Goal: Task Accomplishment & Management: Manage account settings

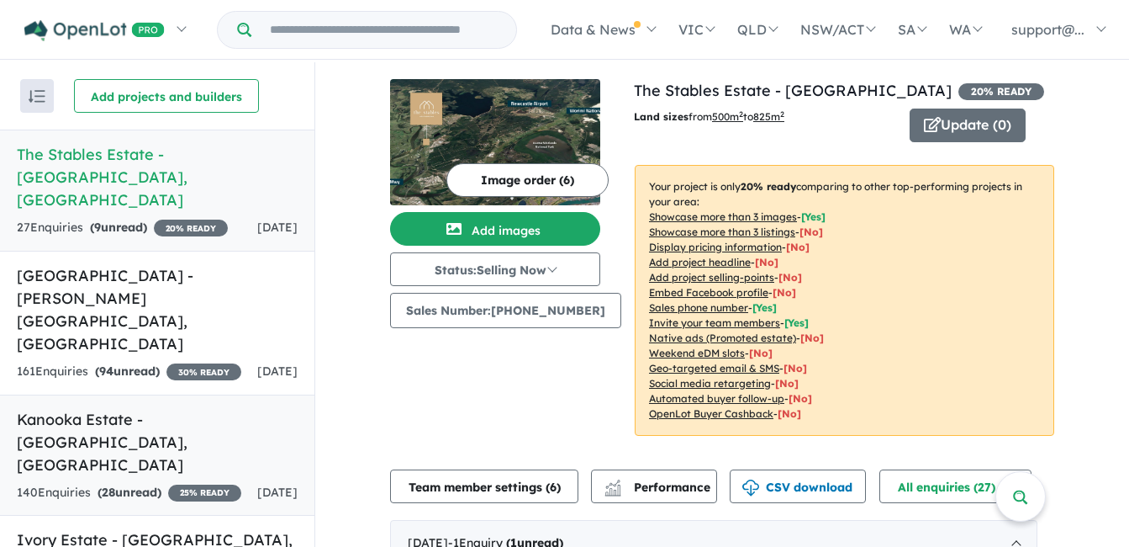
click at [214, 408] on h5 "Kanooka Estate - [GEOGRAPHIC_DATA] , [GEOGRAPHIC_DATA]" at bounding box center [157, 442] width 281 height 68
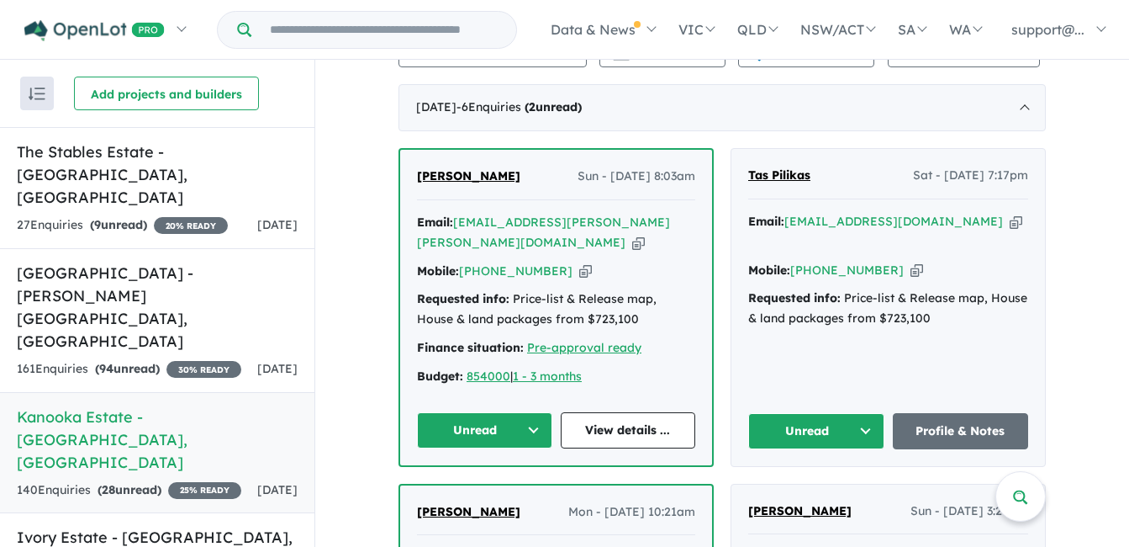
scroll to position [589, 0]
click at [1010, 219] on icon "button" at bounding box center [1016, 221] width 13 height 18
click at [911, 261] on icon "button" at bounding box center [917, 270] width 13 height 18
click at [804, 420] on button "Unread" at bounding box center [816, 430] width 136 height 36
click at [805, 503] on button "Assigned" at bounding box center [822, 508] width 146 height 39
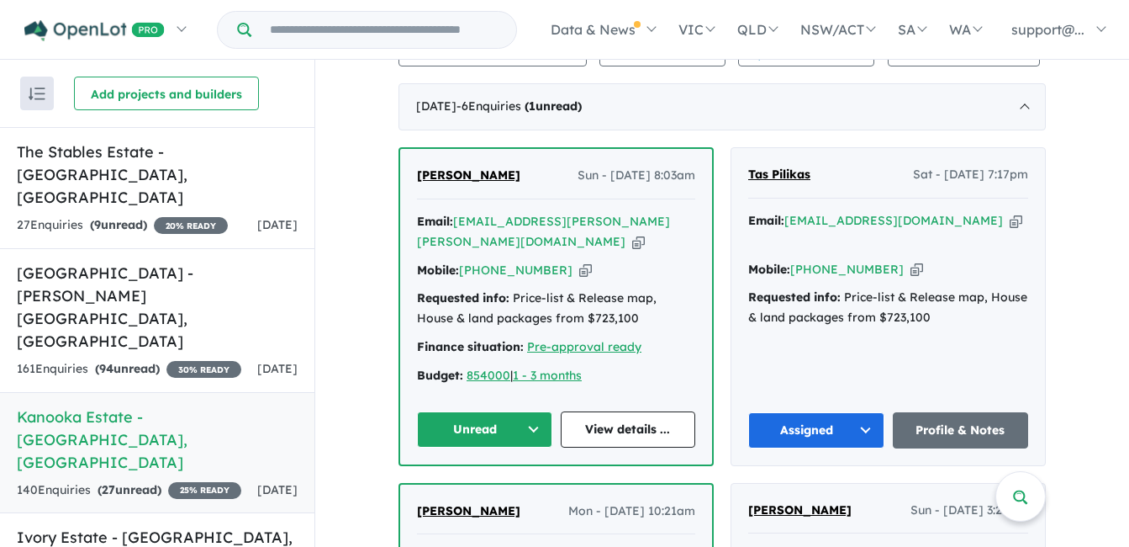
click at [645, 233] on icon "button" at bounding box center [638, 242] width 13 height 18
click at [579, 263] on icon "button" at bounding box center [585, 271] width 13 height 18
click at [503, 435] on button "Unread" at bounding box center [484, 429] width 135 height 36
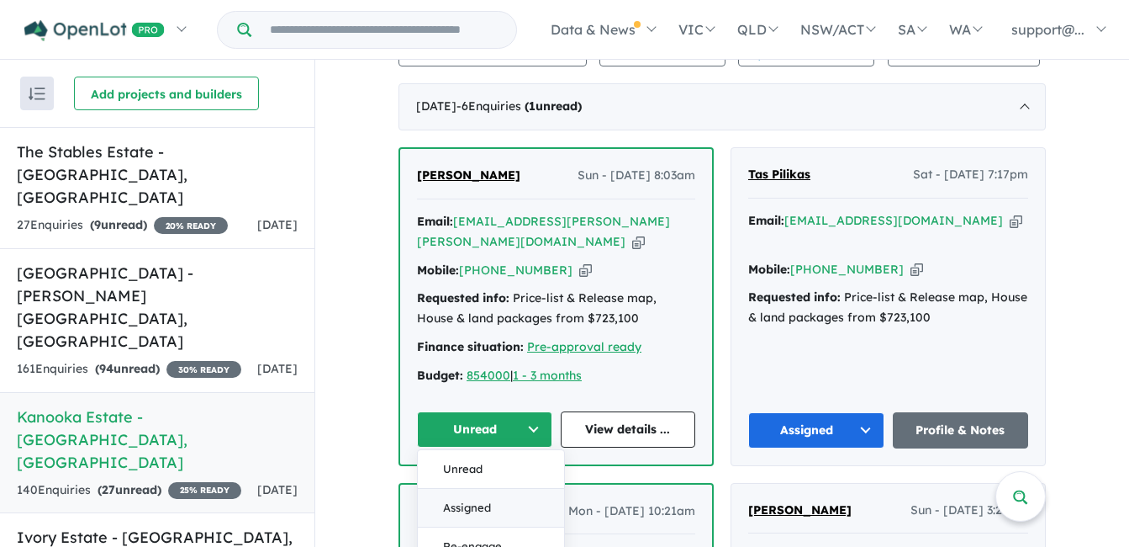
click at [499, 503] on button "Assigned" at bounding box center [491, 508] width 146 height 39
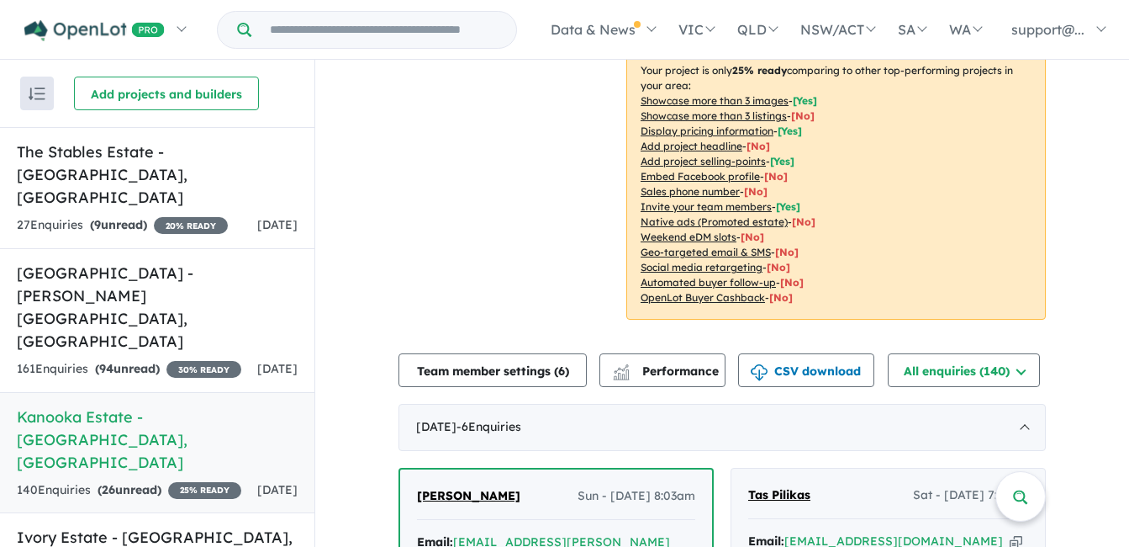
scroll to position [84, 0]
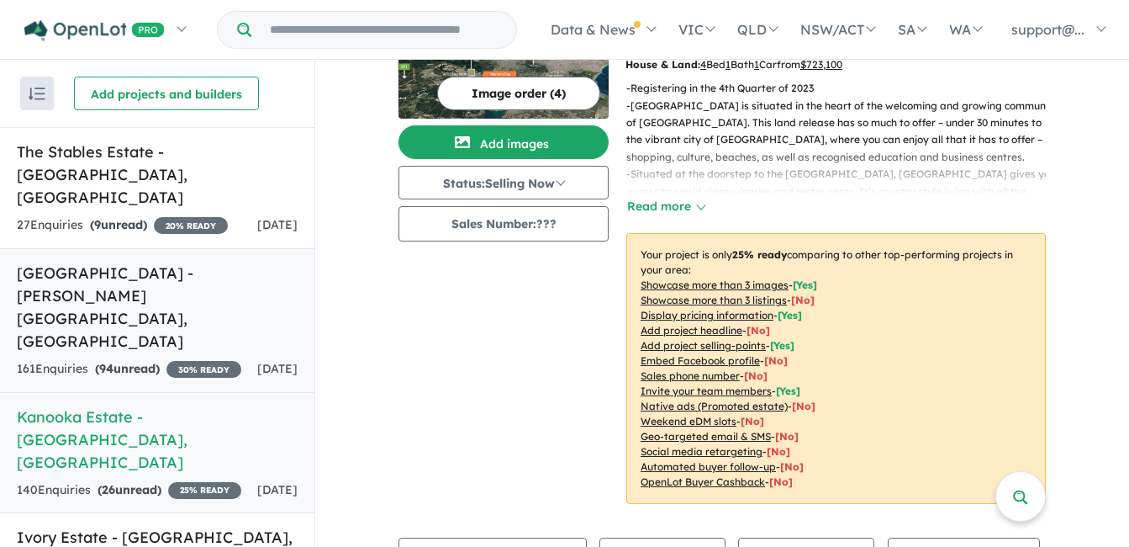
click at [282, 359] on div "[DATE]" at bounding box center [277, 369] width 40 height 20
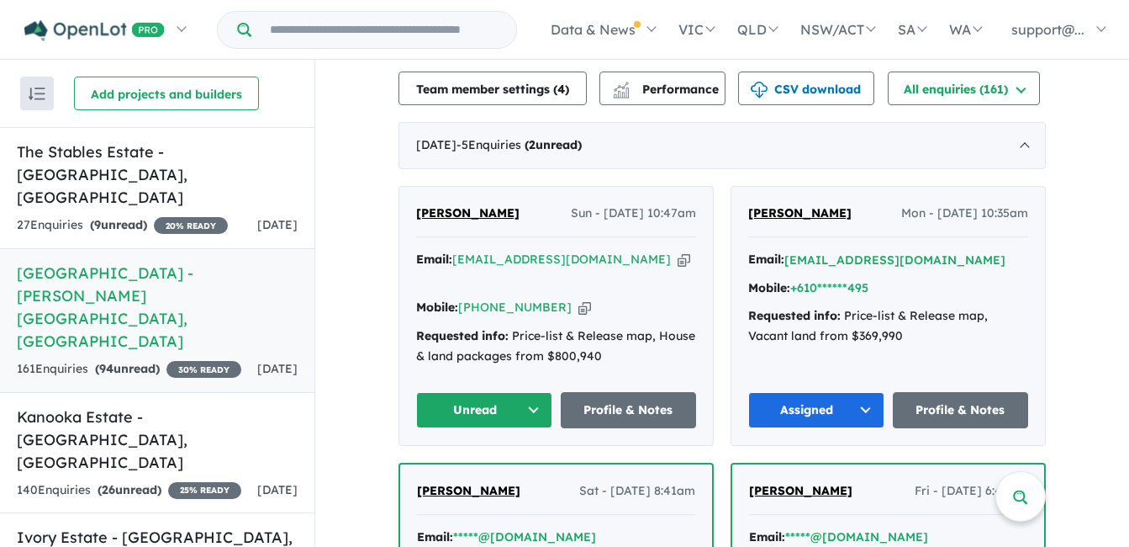
scroll to position [616, 0]
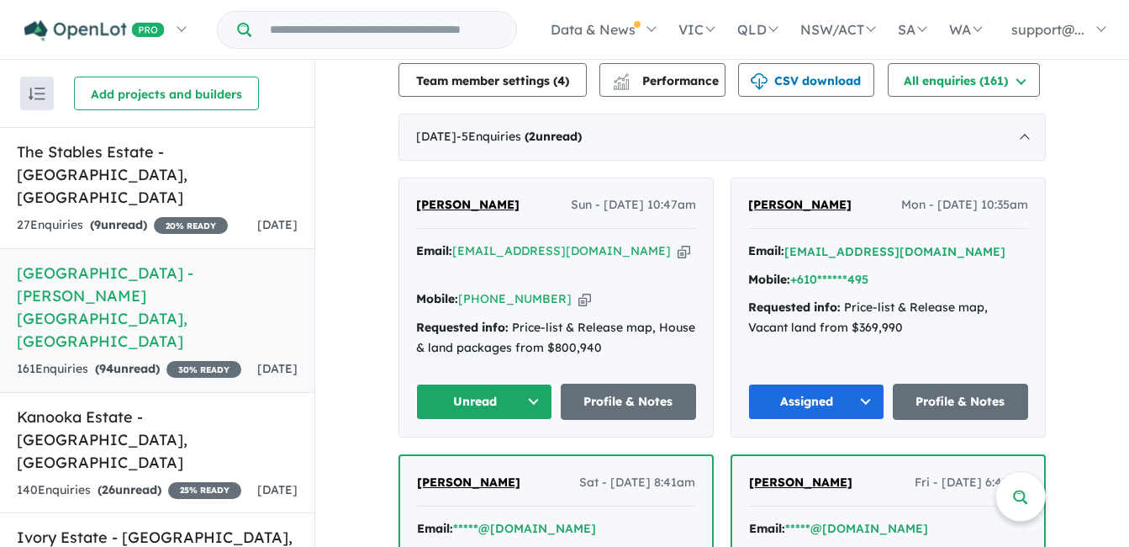
click at [678, 242] on icon "button" at bounding box center [684, 251] width 13 height 18
click at [579, 290] on icon "button" at bounding box center [585, 299] width 13 height 18
click at [489, 383] on button "Unread" at bounding box center [484, 401] width 136 height 36
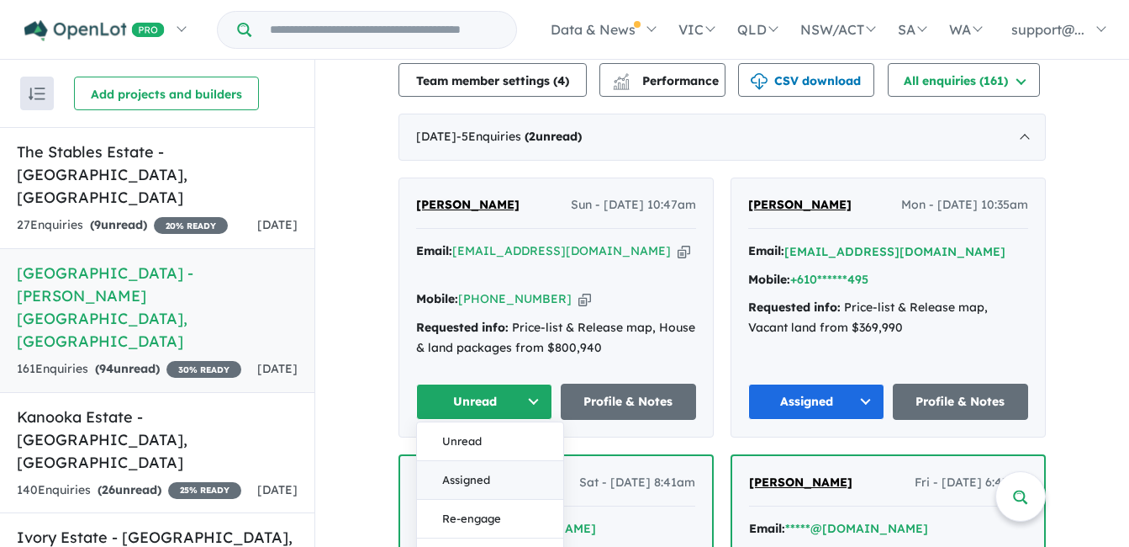
click at [476, 461] on button "Assigned" at bounding box center [490, 480] width 146 height 39
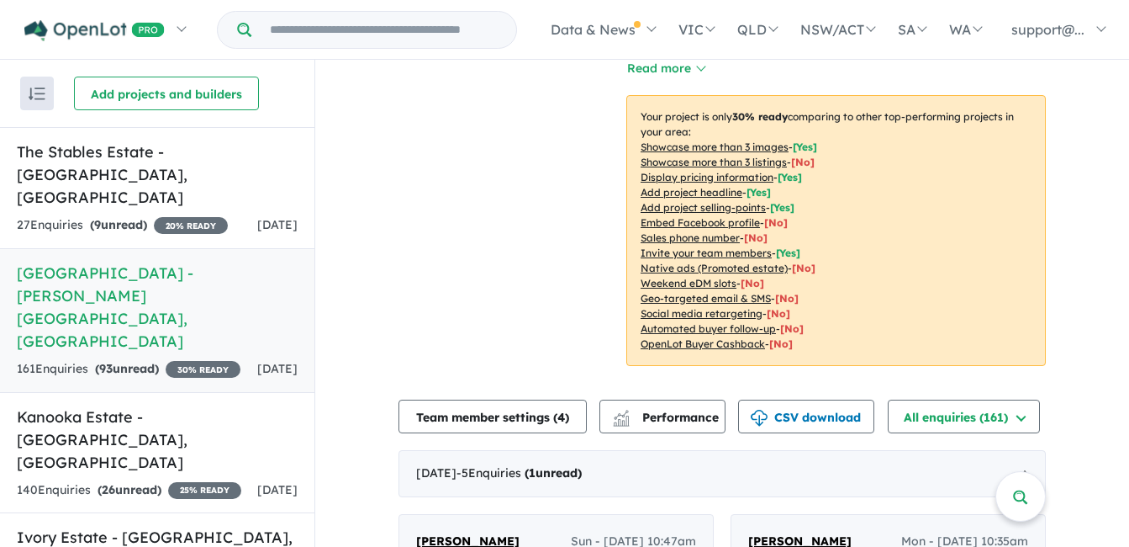
scroll to position [0, 0]
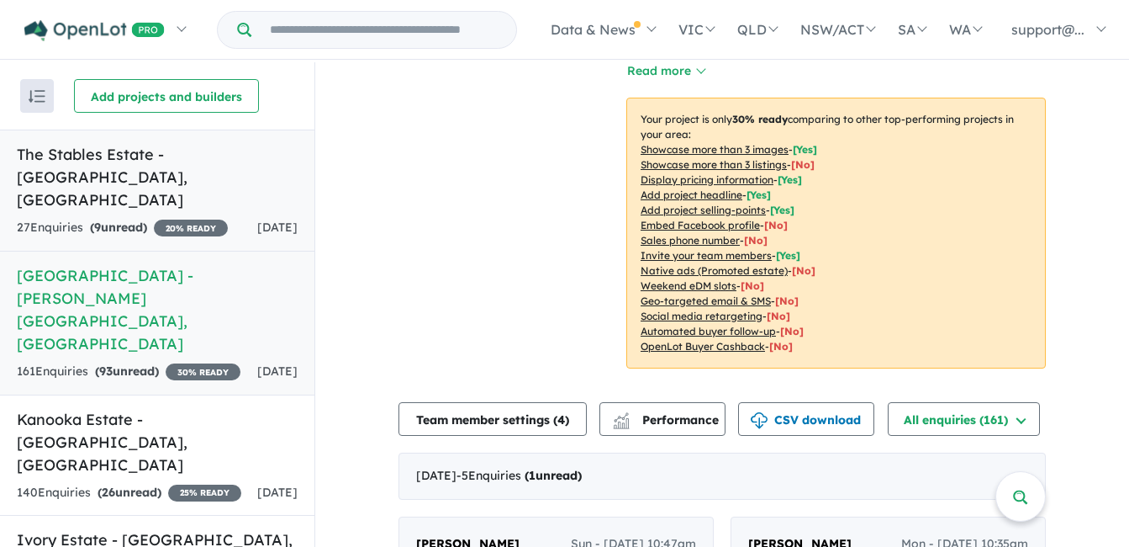
click at [193, 218] on div "27 Enquir ies ( 9 unread) 20 % READY" at bounding box center [122, 228] width 211 height 20
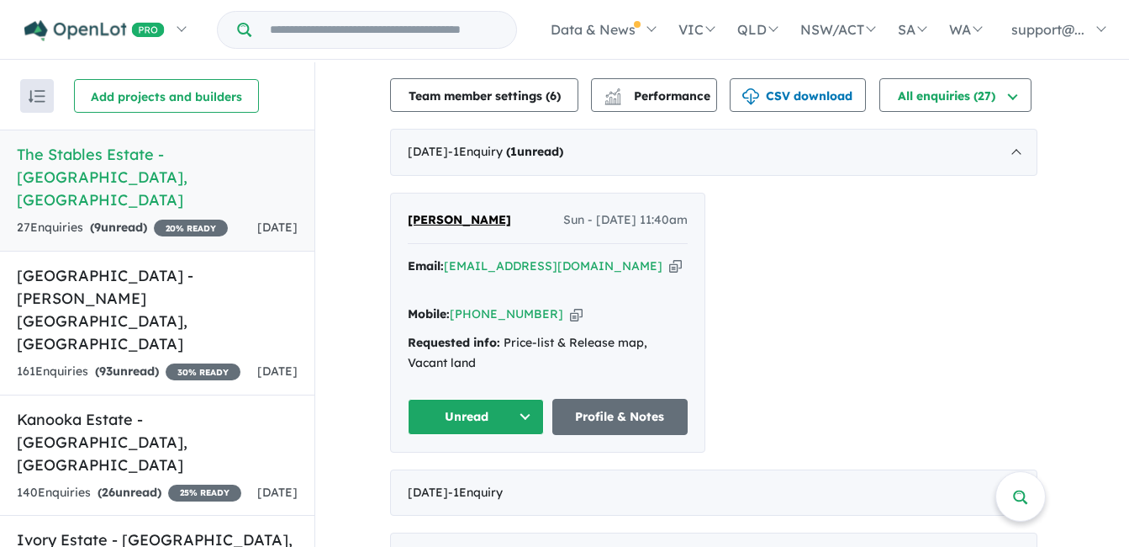
scroll to position [336, 0]
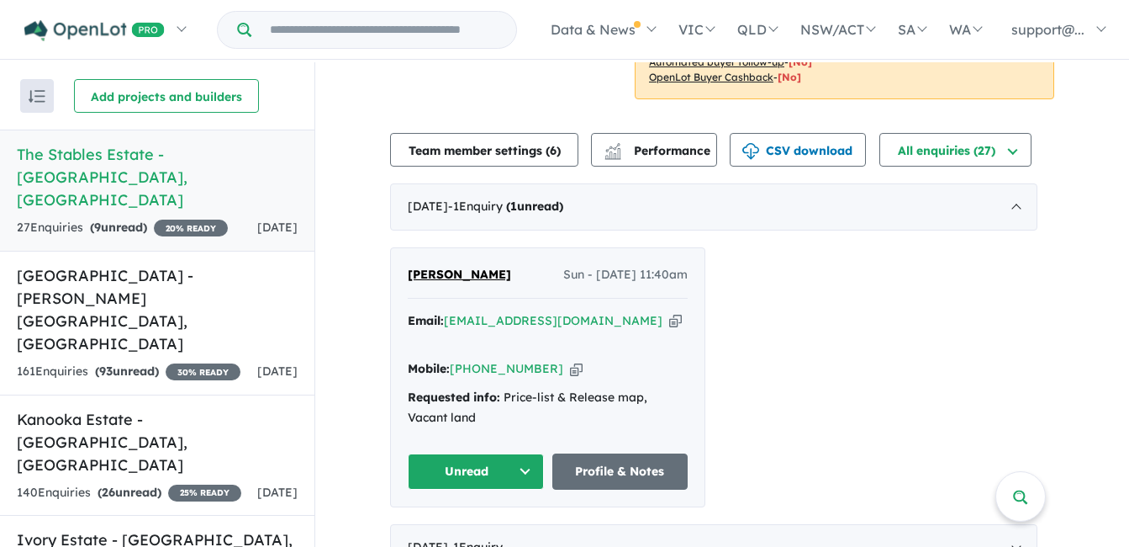
click at [669, 320] on icon "button" at bounding box center [675, 321] width 13 height 18
click at [570, 360] on icon "button" at bounding box center [576, 369] width 13 height 18
click at [431, 453] on button "Unread" at bounding box center [476, 471] width 136 height 36
click at [457, 531] on button "Assigned" at bounding box center [482, 550] width 146 height 39
click at [218, 287] on link "[GEOGRAPHIC_DATA] - [PERSON_NAME][GEOGRAPHIC_DATA] , [GEOGRAPHIC_DATA] 161 Enqu…" at bounding box center [157, 323] width 314 height 145
